Goal: Find specific page/section: Find specific page/section

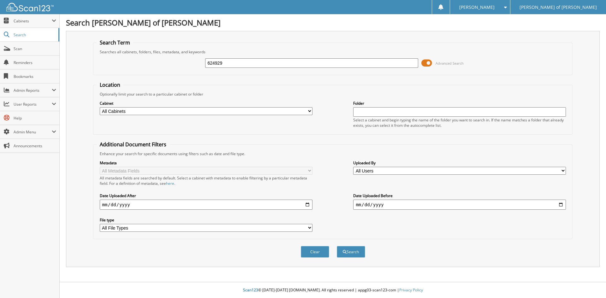
type input "624929"
click at [337, 246] on button "Search" at bounding box center [351, 252] width 28 height 12
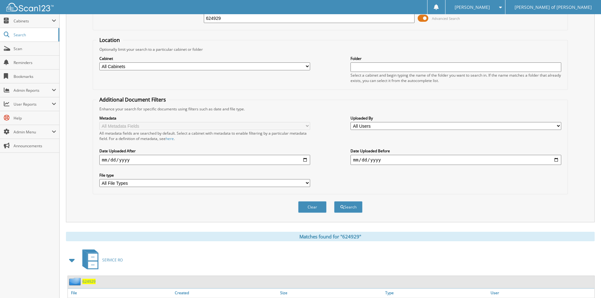
scroll to position [79, 0]
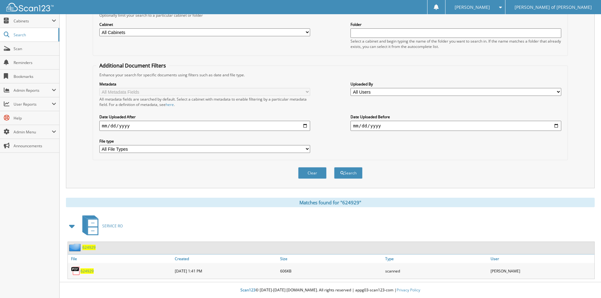
click at [89, 248] on span "624929" at bounding box center [88, 247] width 13 height 5
